Goal: Task Accomplishment & Management: Use online tool/utility

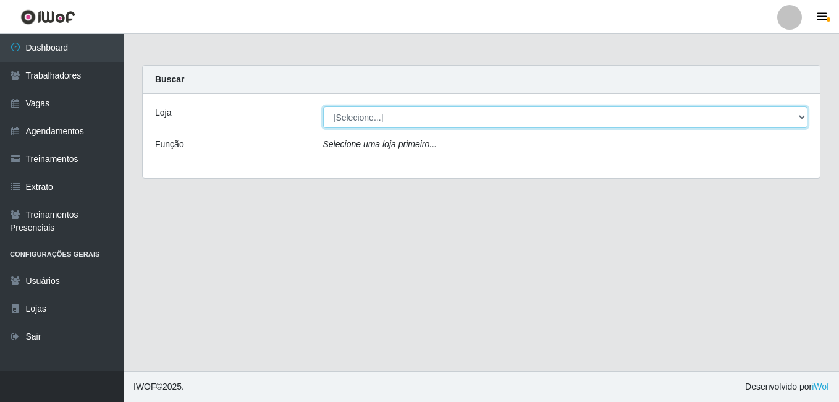
click at [443, 117] on select "[Selecione...] [GEOGRAPHIC_DATA] - [DATE][GEOGRAPHIC_DATA]" at bounding box center [565, 117] width 485 height 22
select select "471"
click at [323, 106] on select "[Selecione...] [GEOGRAPHIC_DATA] - [DATE][GEOGRAPHIC_DATA]" at bounding box center [565, 117] width 485 height 22
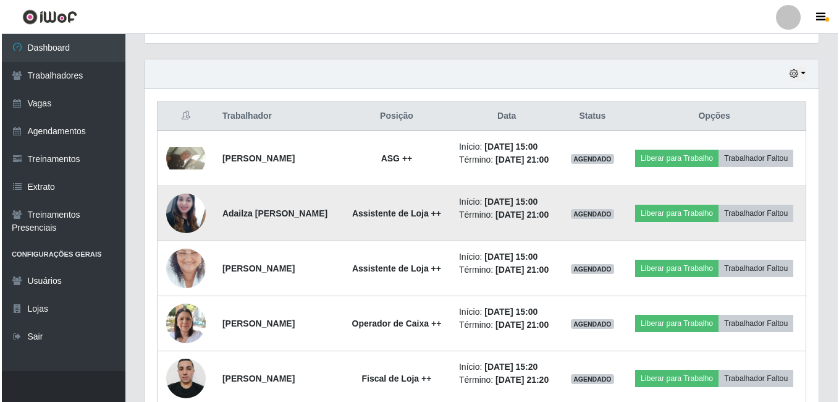
scroll to position [433, 0]
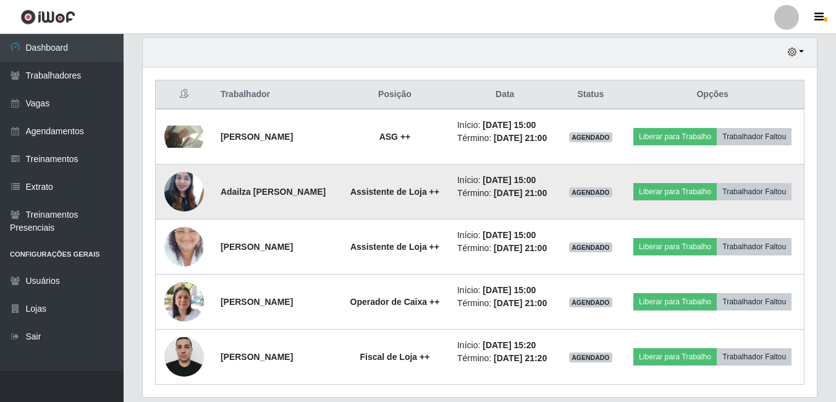
click at [244, 197] on strong "Adailza [PERSON_NAME]" at bounding box center [273, 192] width 105 height 10
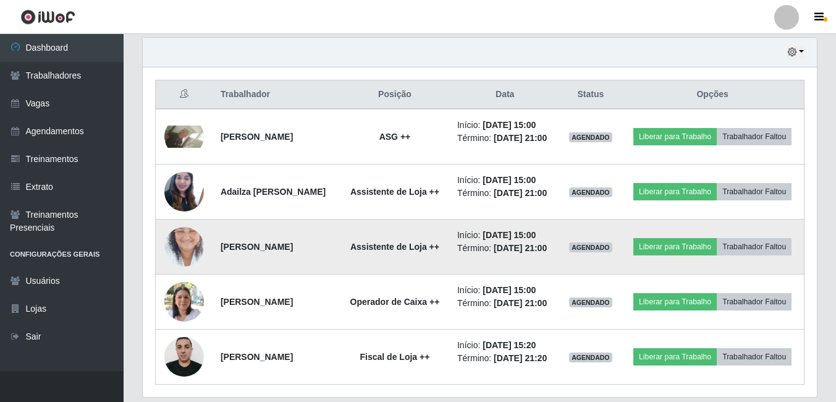
click at [240, 252] on strong "[PERSON_NAME]" at bounding box center [257, 247] width 72 height 10
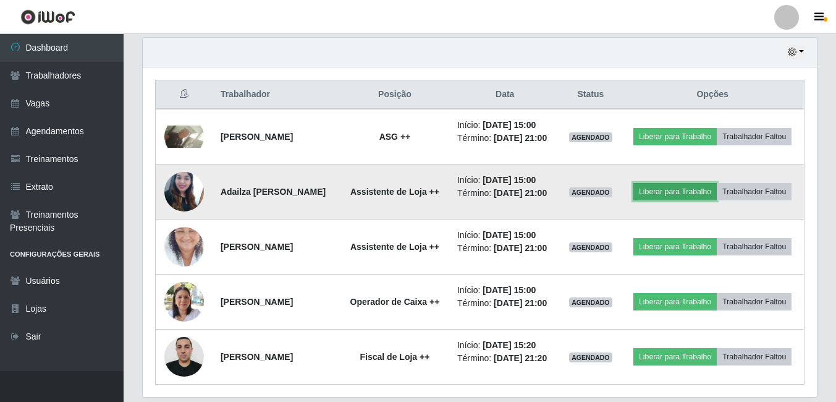
click at [717, 199] on button "Liberar para Trabalho" at bounding box center [675, 191] width 83 height 17
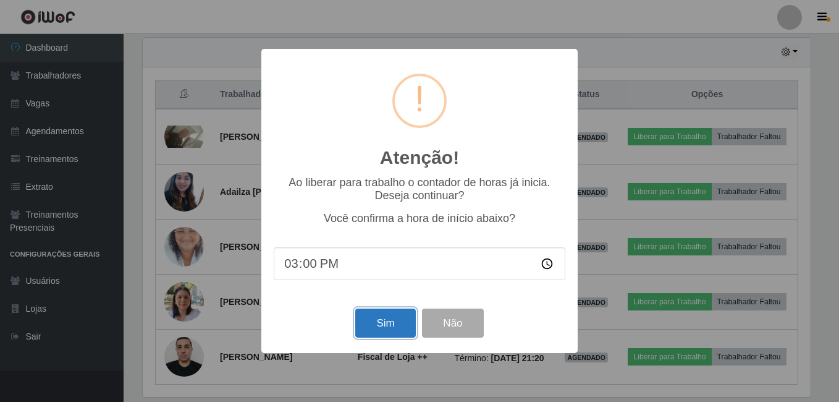
click at [378, 328] on button "Sim" at bounding box center [385, 322] width 60 height 29
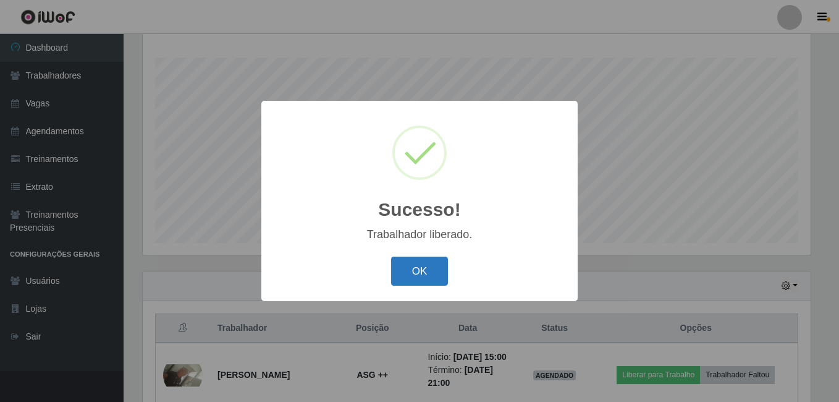
click at [421, 265] on button "OK" at bounding box center [419, 271] width 57 height 29
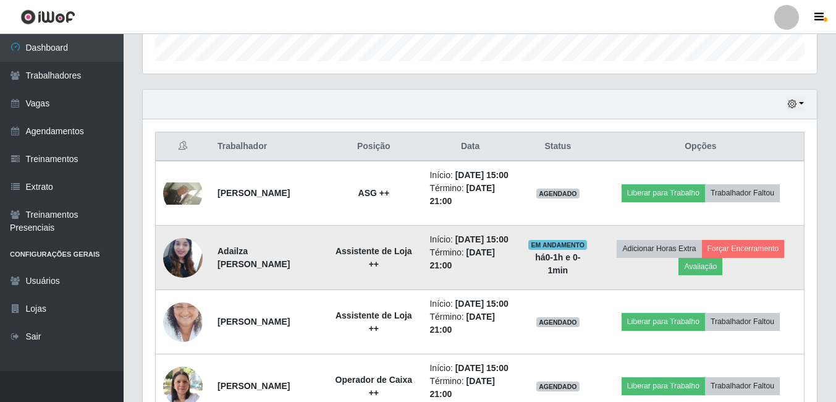
scroll to position [384, 0]
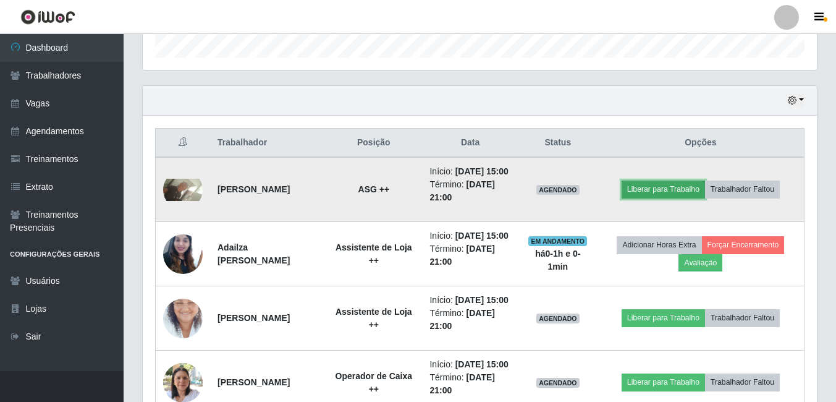
click at [674, 198] on button "Liberar para Trabalho" at bounding box center [663, 188] width 83 height 17
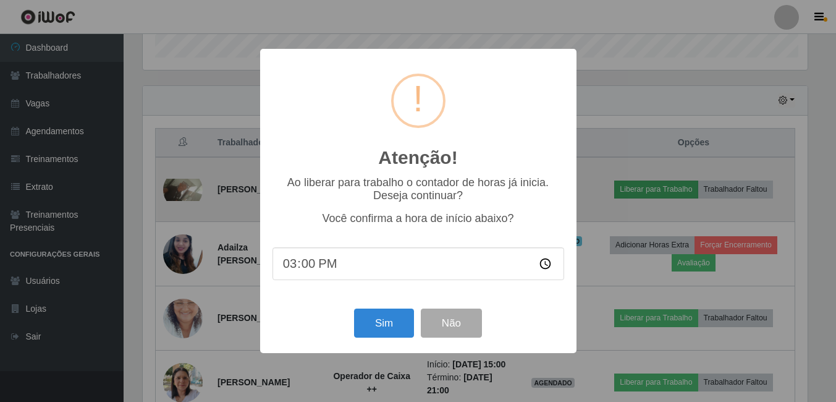
scroll to position [257, 668]
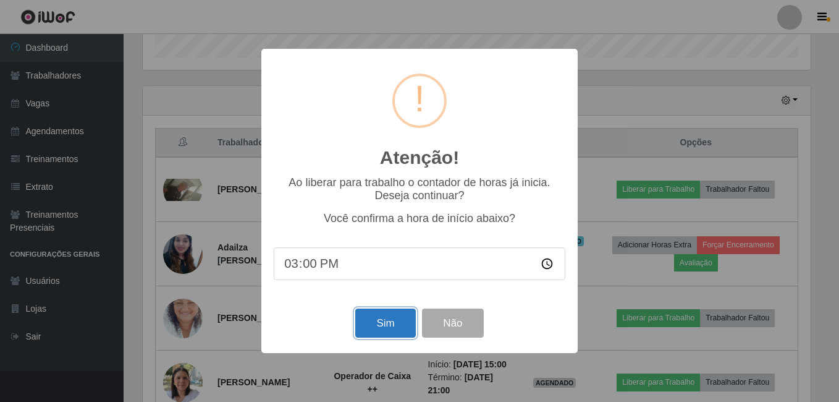
click at [365, 328] on button "Sim" at bounding box center [385, 322] width 60 height 29
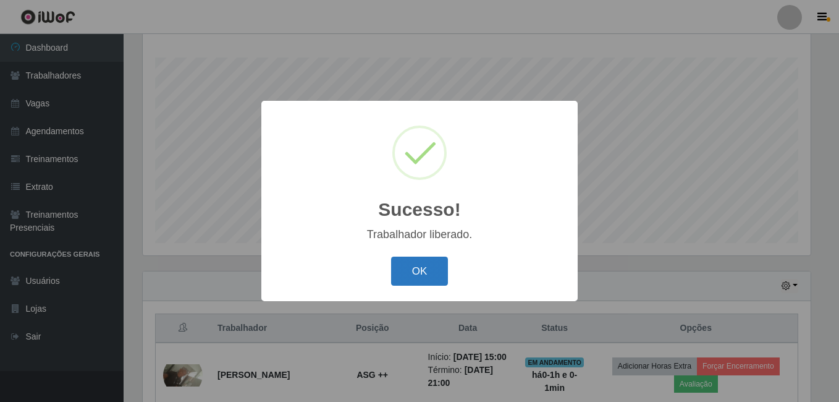
click at [422, 276] on button "OK" at bounding box center [419, 271] width 57 height 29
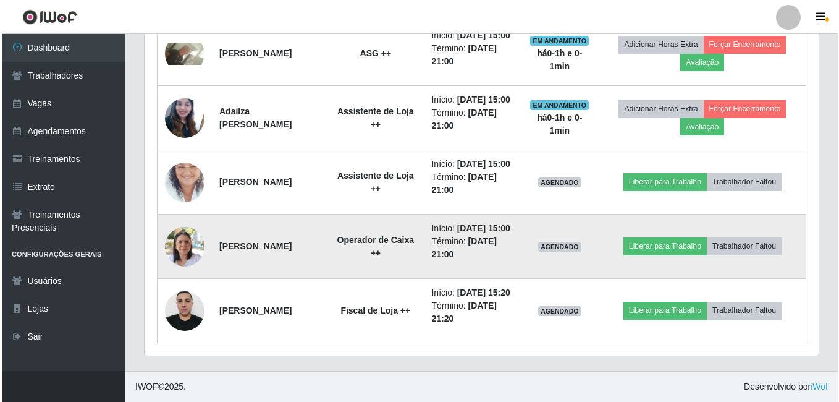
scroll to position [570, 0]
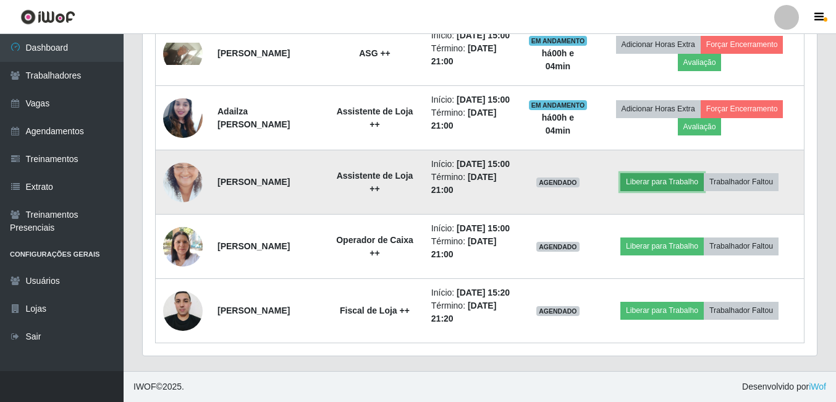
click at [651, 173] on button "Liberar para Trabalho" at bounding box center [662, 181] width 83 height 17
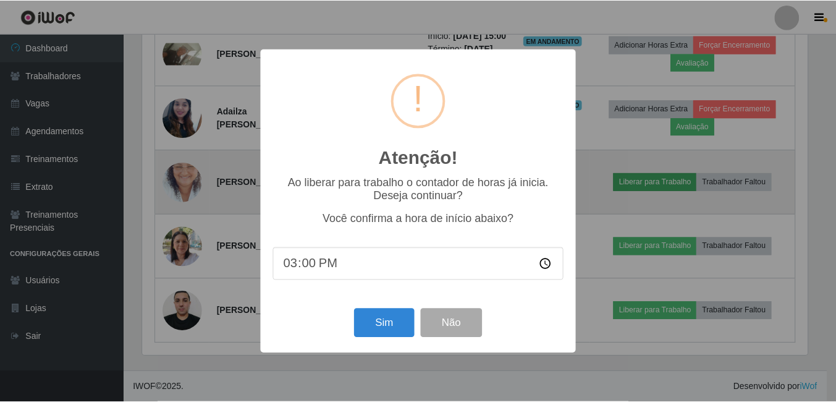
scroll to position [257, 668]
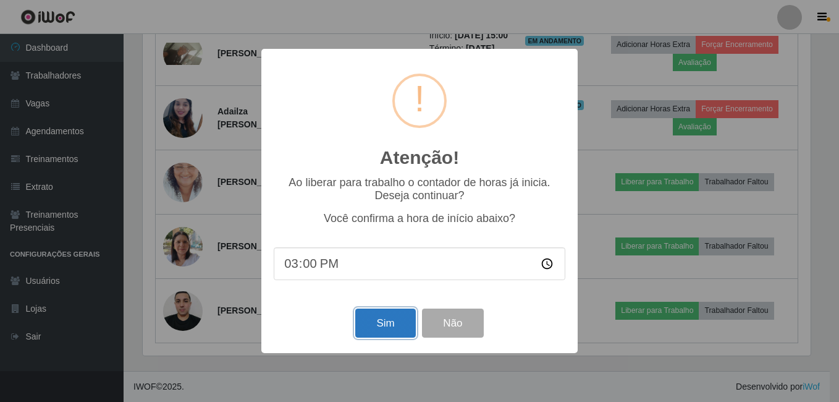
click at [398, 332] on button "Sim" at bounding box center [385, 322] width 60 height 29
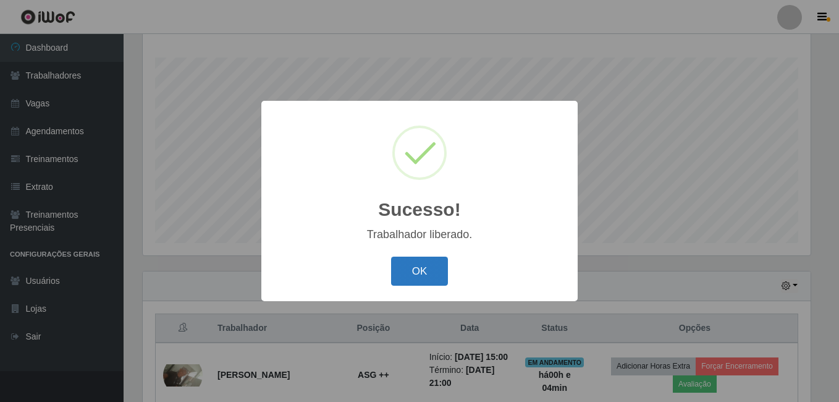
click at [432, 265] on button "OK" at bounding box center [419, 271] width 57 height 29
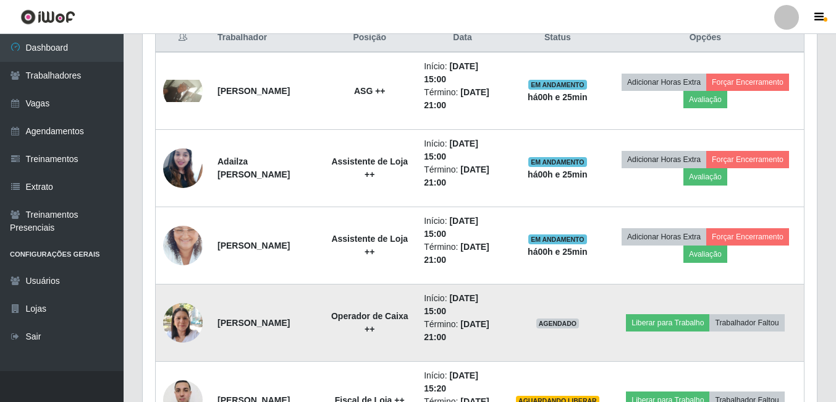
scroll to position [570, 0]
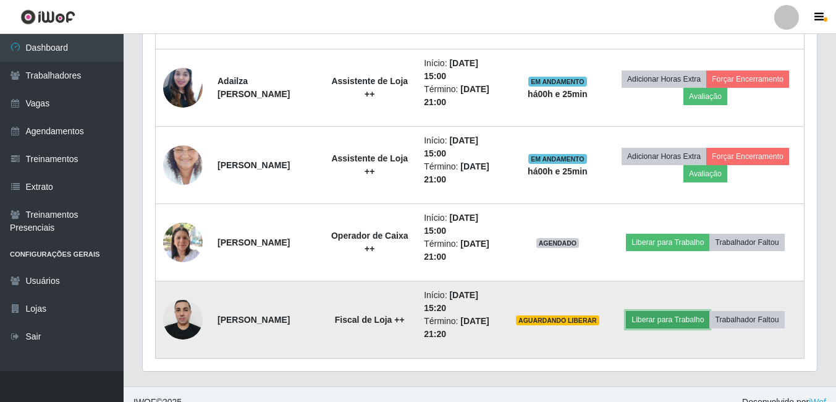
click at [661, 320] on button "Liberar para Trabalho" at bounding box center [667, 319] width 83 height 17
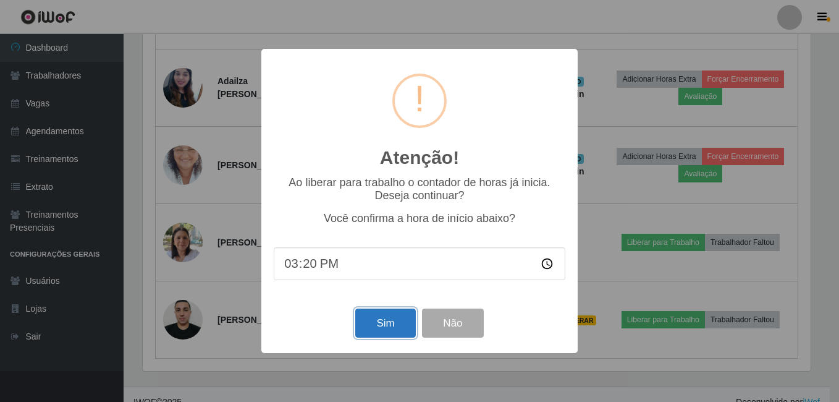
click at [389, 323] on button "Sim" at bounding box center [385, 322] width 60 height 29
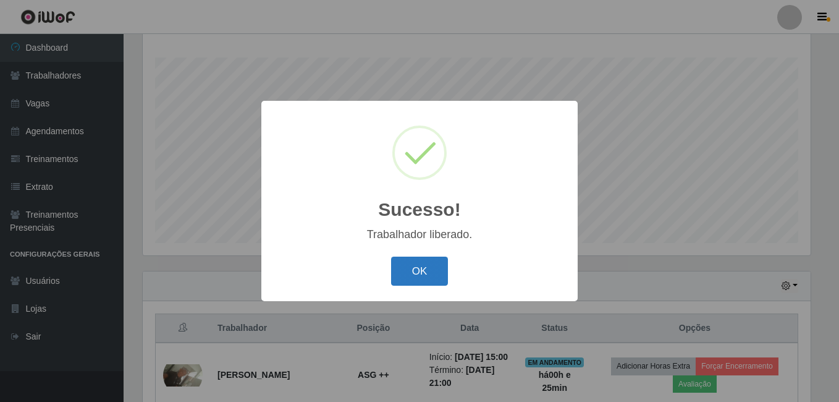
click at [410, 271] on button "OK" at bounding box center [419, 271] width 57 height 29
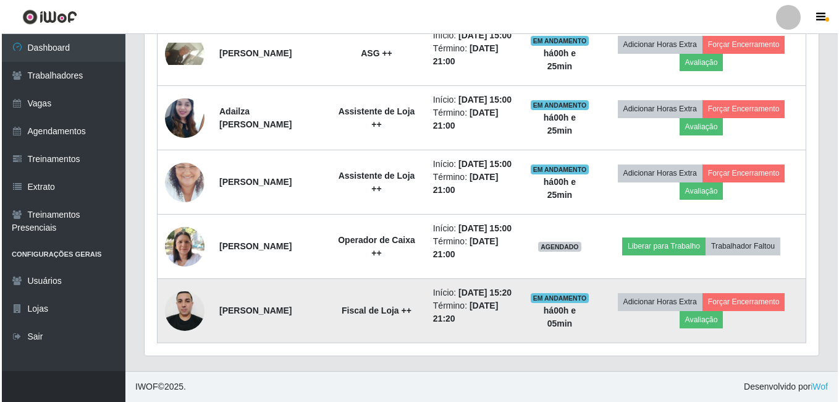
scroll to position [585, 0]
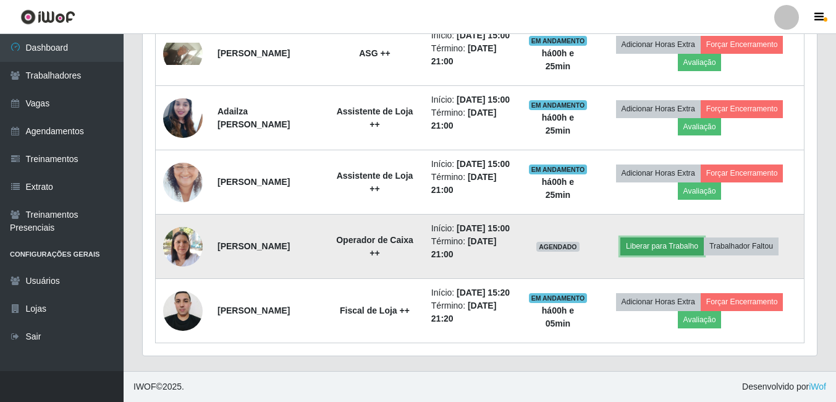
click at [687, 237] on button "Liberar para Trabalho" at bounding box center [662, 245] width 83 height 17
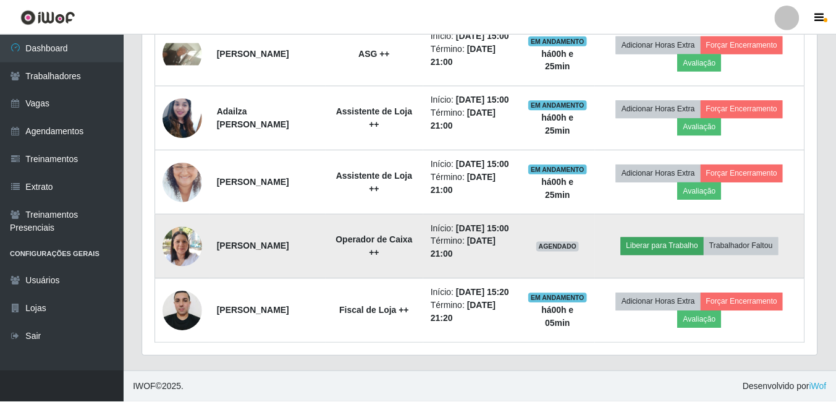
scroll to position [257, 668]
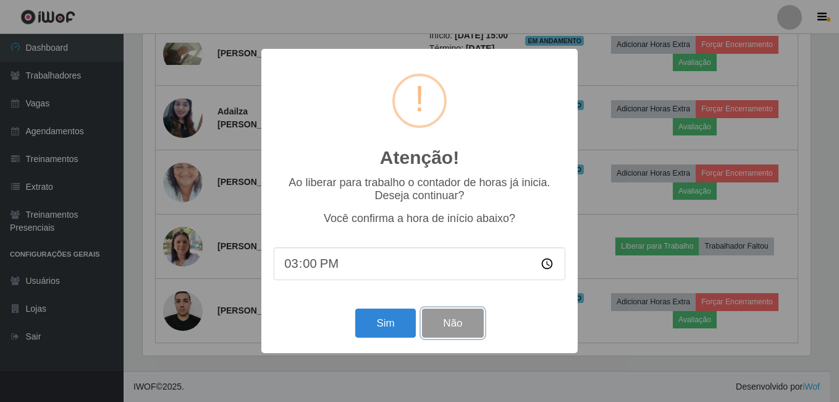
click at [444, 329] on button "Não" at bounding box center [452, 322] width 61 height 29
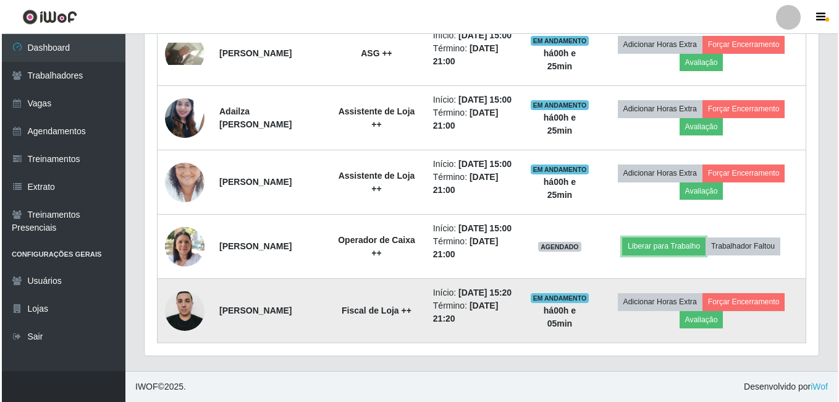
scroll to position [585, 0]
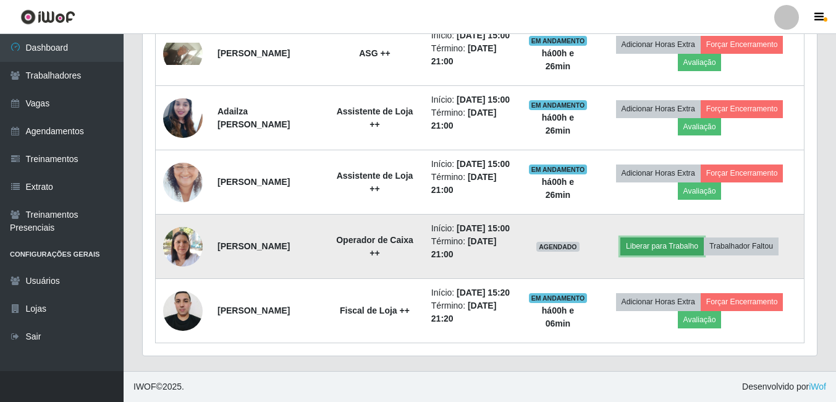
click at [668, 237] on button "Liberar para Trabalho" at bounding box center [662, 245] width 83 height 17
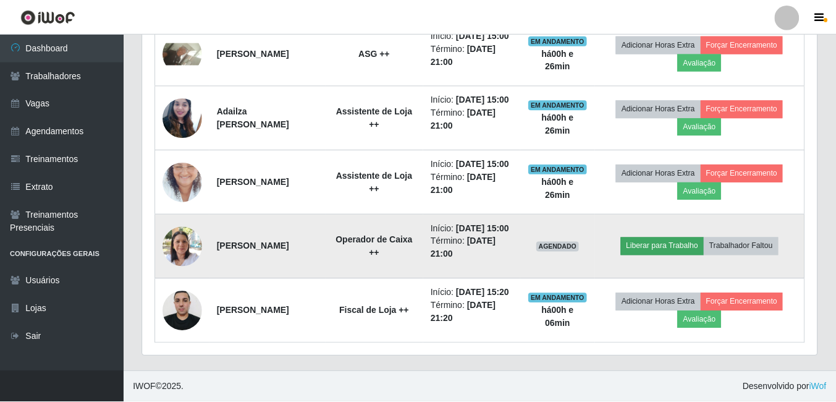
scroll to position [257, 668]
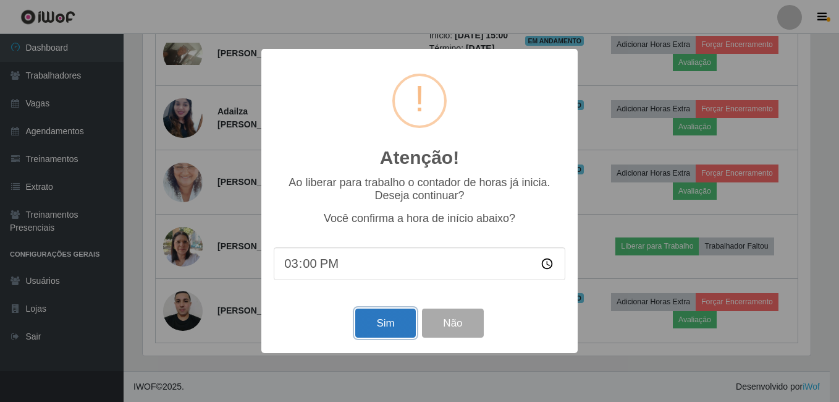
click at [366, 319] on button "Sim" at bounding box center [385, 322] width 60 height 29
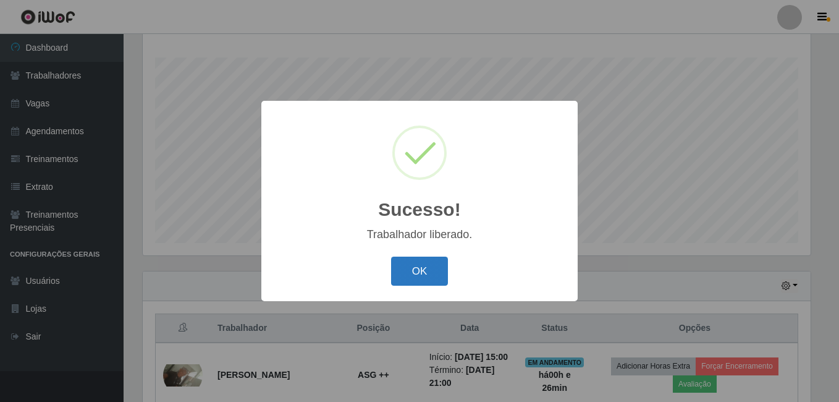
click at [431, 279] on button "OK" at bounding box center [419, 271] width 57 height 29
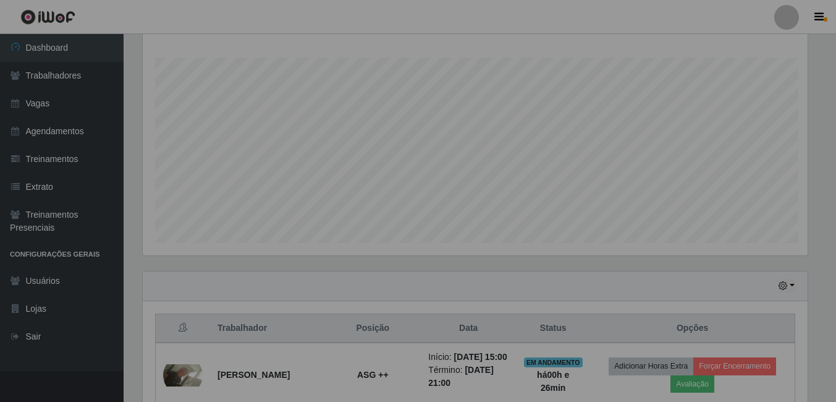
scroll to position [257, 674]
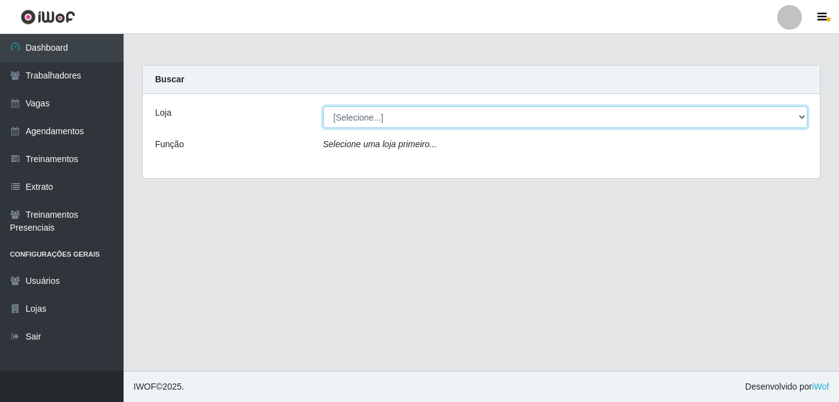
click at [457, 121] on select "[Selecione...] [GEOGRAPHIC_DATA] - [DATE][GEOGRAPHIC_DATA]" at bounding box center [565, 117] width 485 height 22
select select "471"
click at [323, 106] on select "[Selecione...] [GEOGRAPHIC_DATA] - [DATE][GEOGRAPHIC_DATA]" at bounding box center [565, 117] width 485 height 22
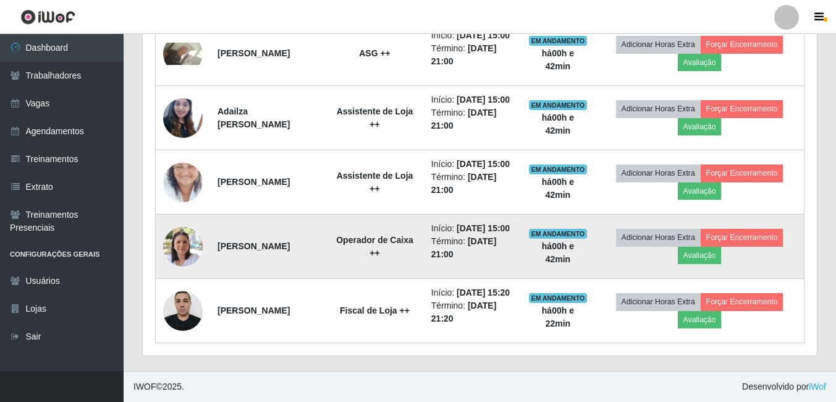
scroll to position [585, 0]
